Goal: Transaction & Acquisition: Purchase product/service

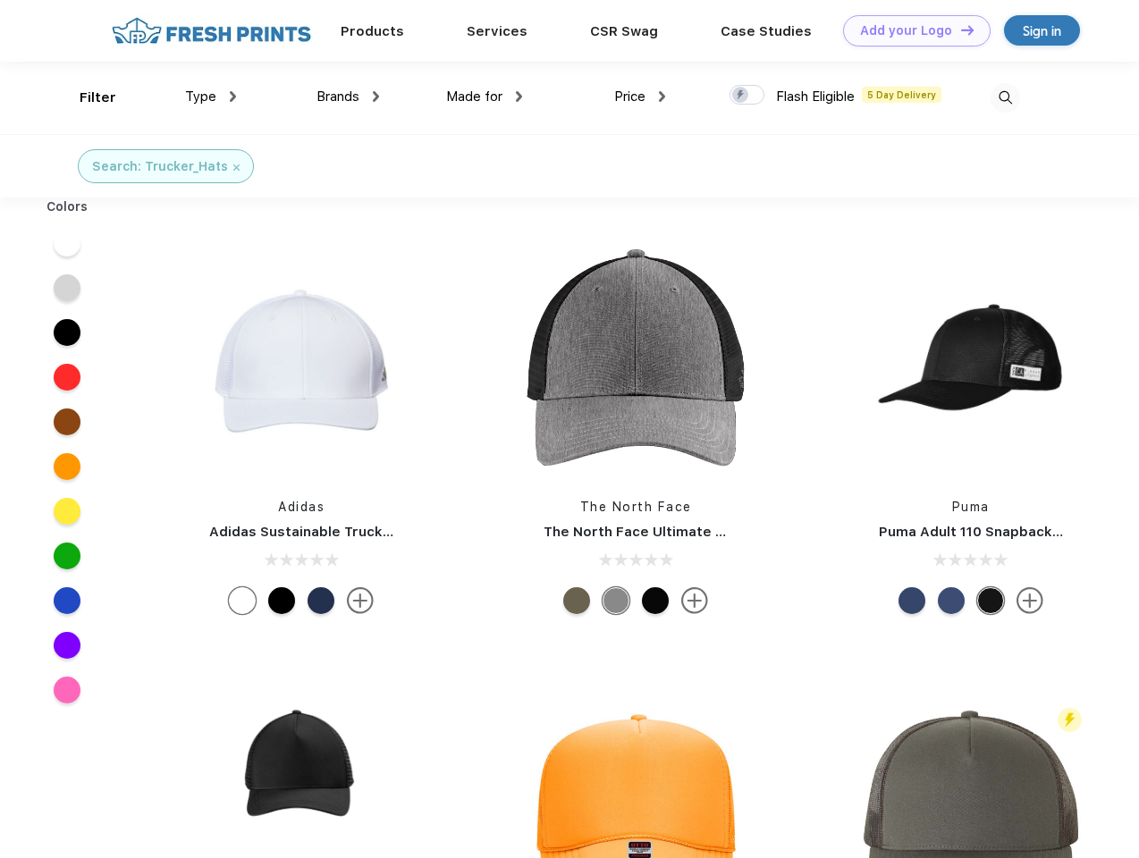
click at [910, 30] on link "Add your Logo Design Tool" at bounding box center [916, 30] width 147 height 31
click at [0, 0] on div "Design Tool" at bounding box center [0, 0] width 0 height 0
click at [959, 29] on link "Add your Logo Design Tool" at bounding box center [916, 30] width 147 height 31
click at [86, 97] on div "Filter" at bounding box center [98, 98] width 37 height 21
click at [211, 97] on span "Type" at bounding box center [200, 96] width 31 height 16
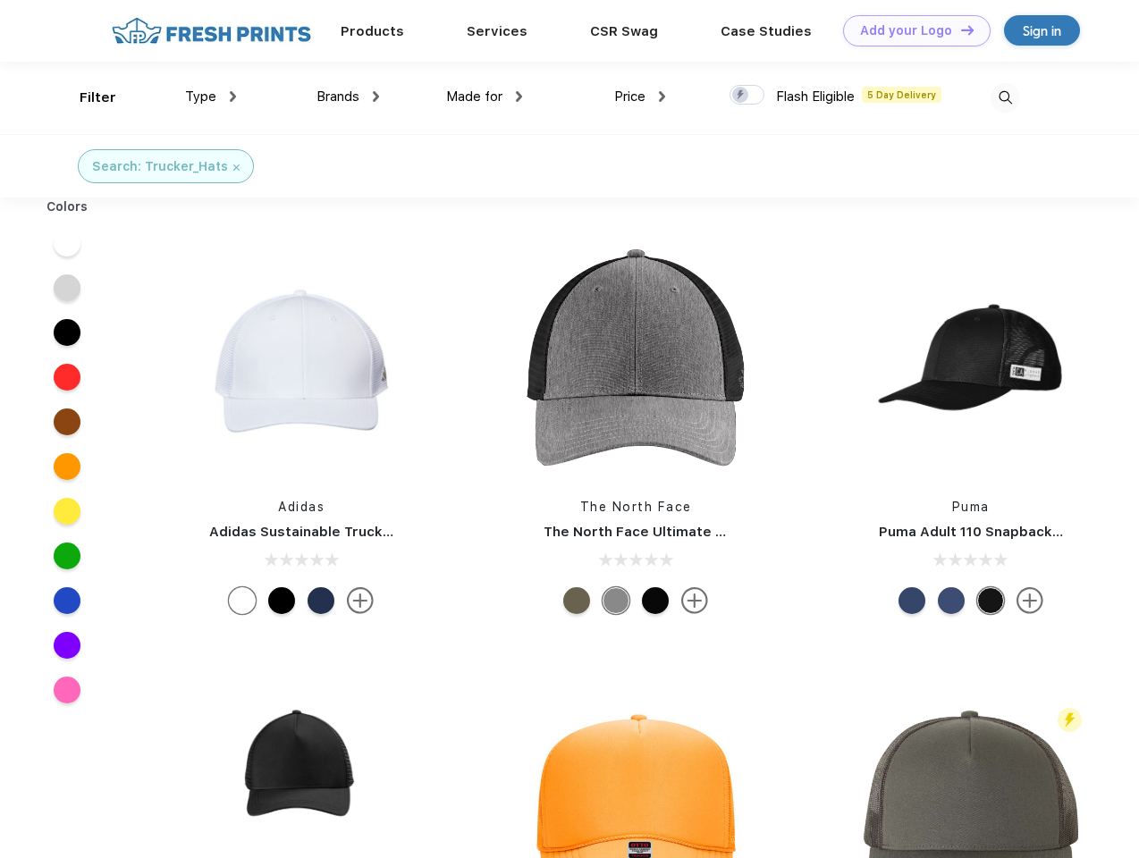
click at [348, 97] on span "Brands" at bounding box center [337, 96] width 43 height 16
click at [484, 97] on span "Made for" at bounding box center [474, 96] width 56 height 16
click at [640, 97] on span "Price" at bounding box center [629, 96] width 31 height 16
click at [747, 96] on div at bounding box center [746, 95] width 35 height 20
click at [741, 96] on input "checkbox" at bounding box center [735, 90] width 12 height 12
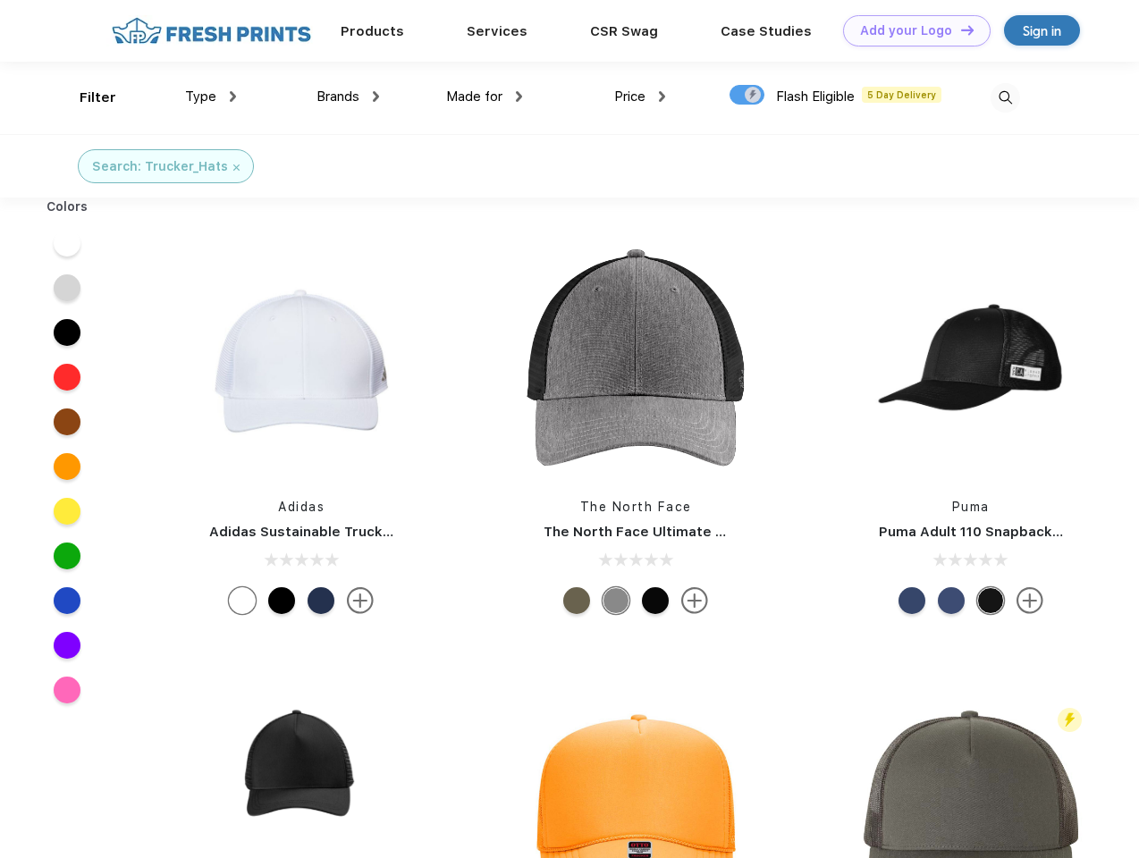
click at [1005, 97] on img at bounding box center [1004, 97] width 29 height 29
